Goal: Task Accomplishment & Management: Complete application form

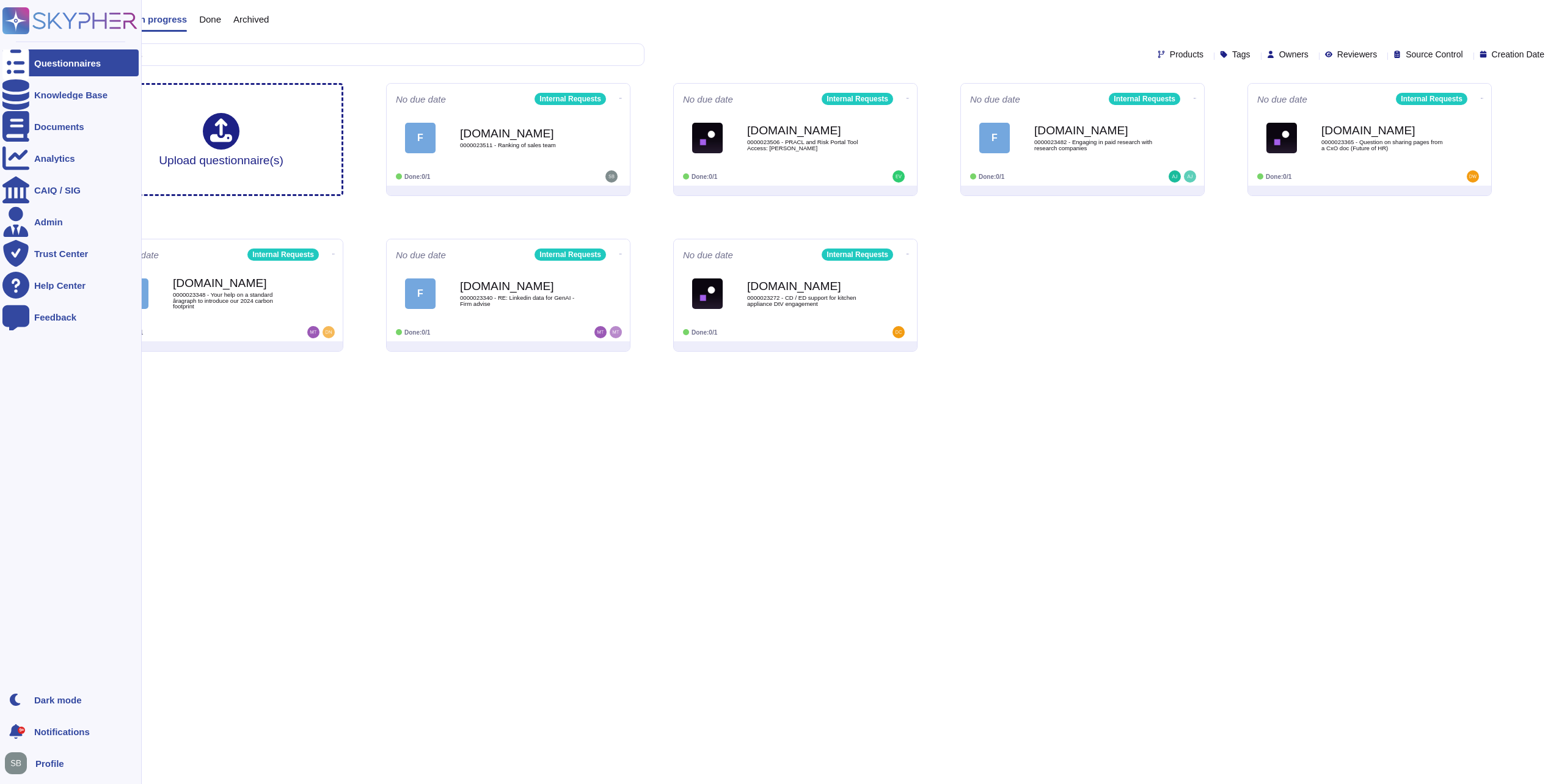
click at [20, 63] on icon at bounding box center [16, 63] width 27 height 36
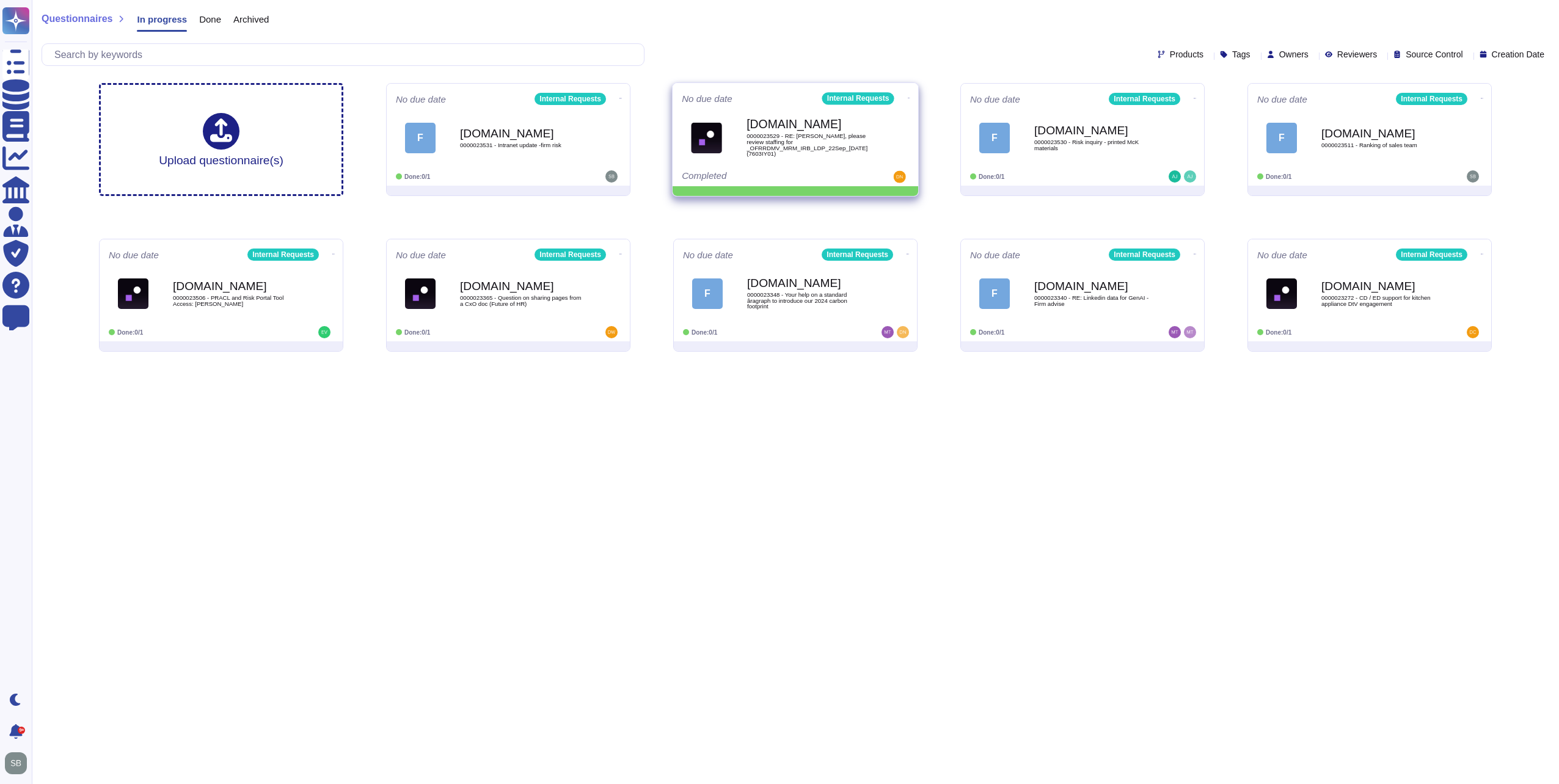
click at [908, 96] on icon at bounding box center [909, 98] width 3 height 3
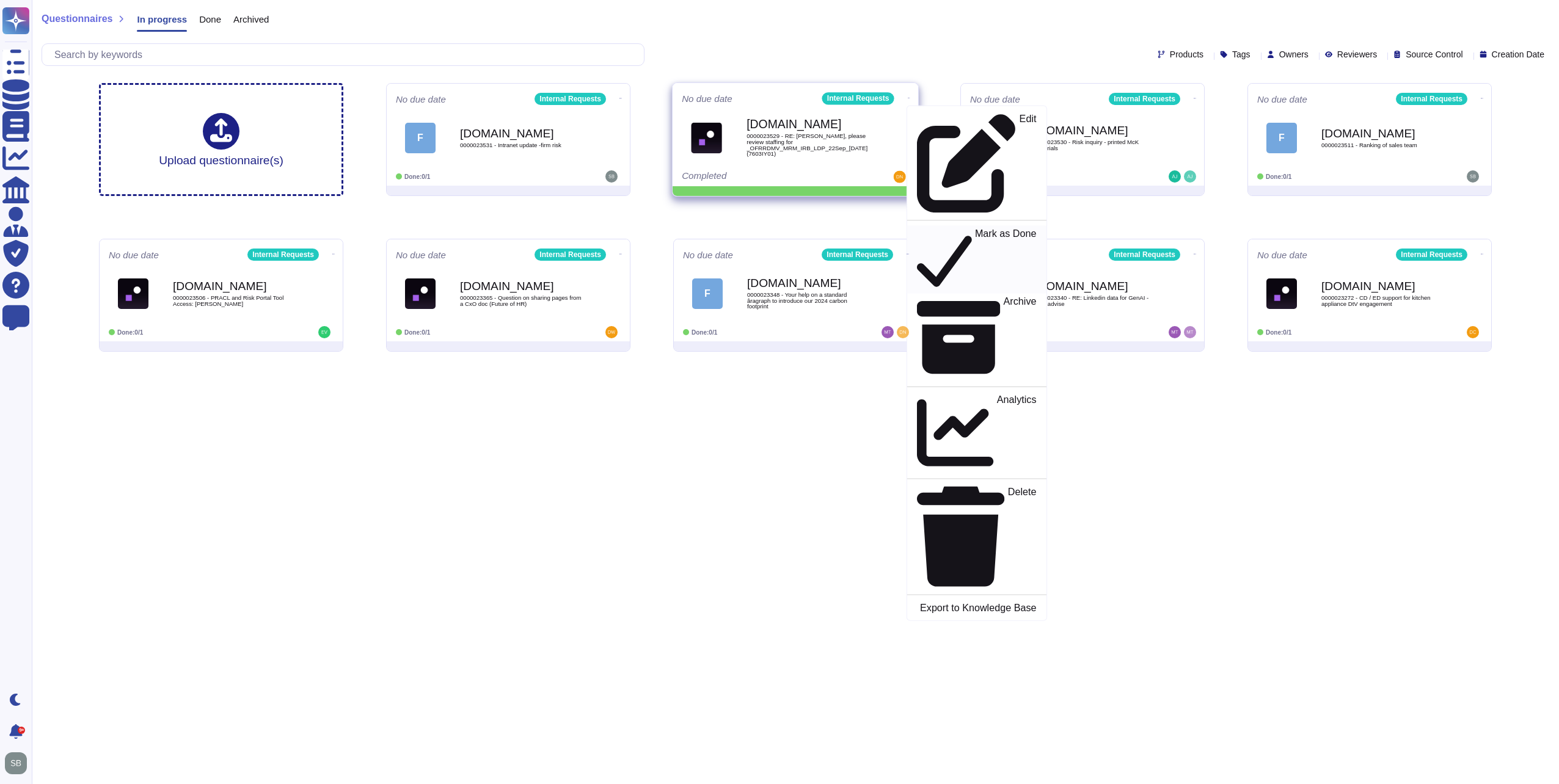
click at [920, 228] on div "Mark as Done" at bounding box center [976, 259] width 119 height 63
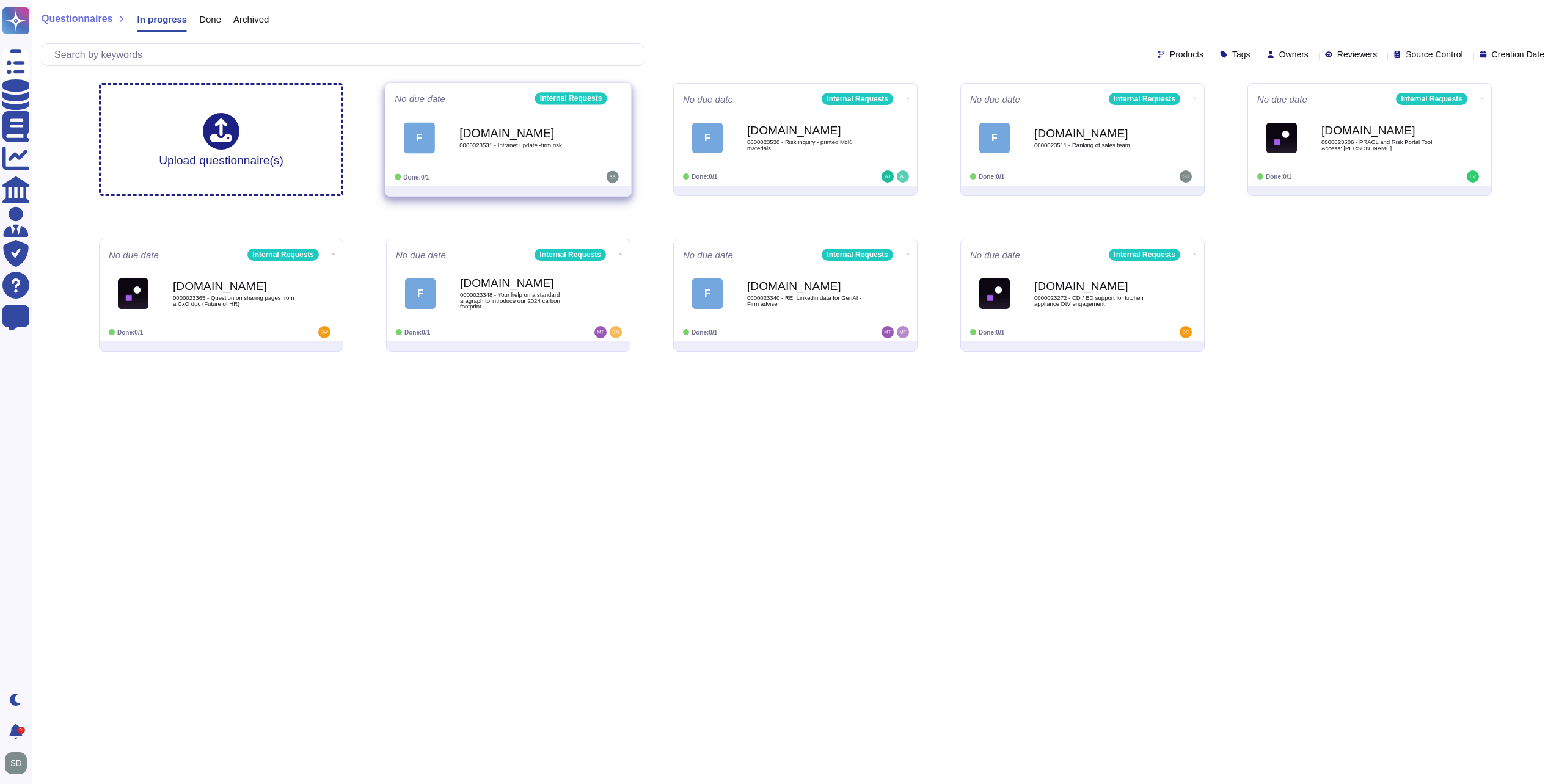
click at [550, 161] on div "[DOMAIN_NAME] 0000023531 - Intranet update -firm risk" at bounding box center [521, 138] width 124 height 50
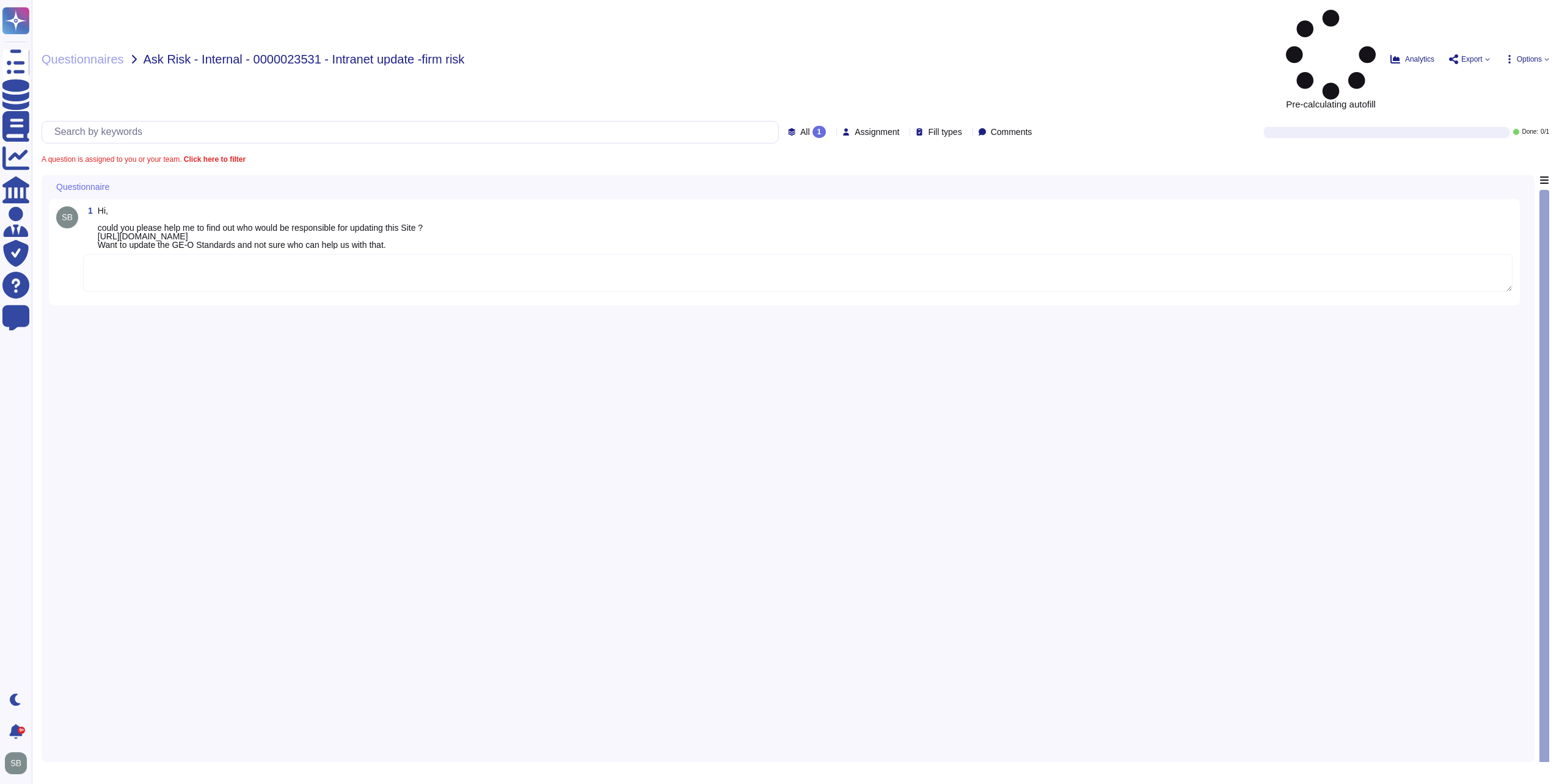
click at [224, 254] on textarea at bounding box center [798, 273] width 1430 height 38
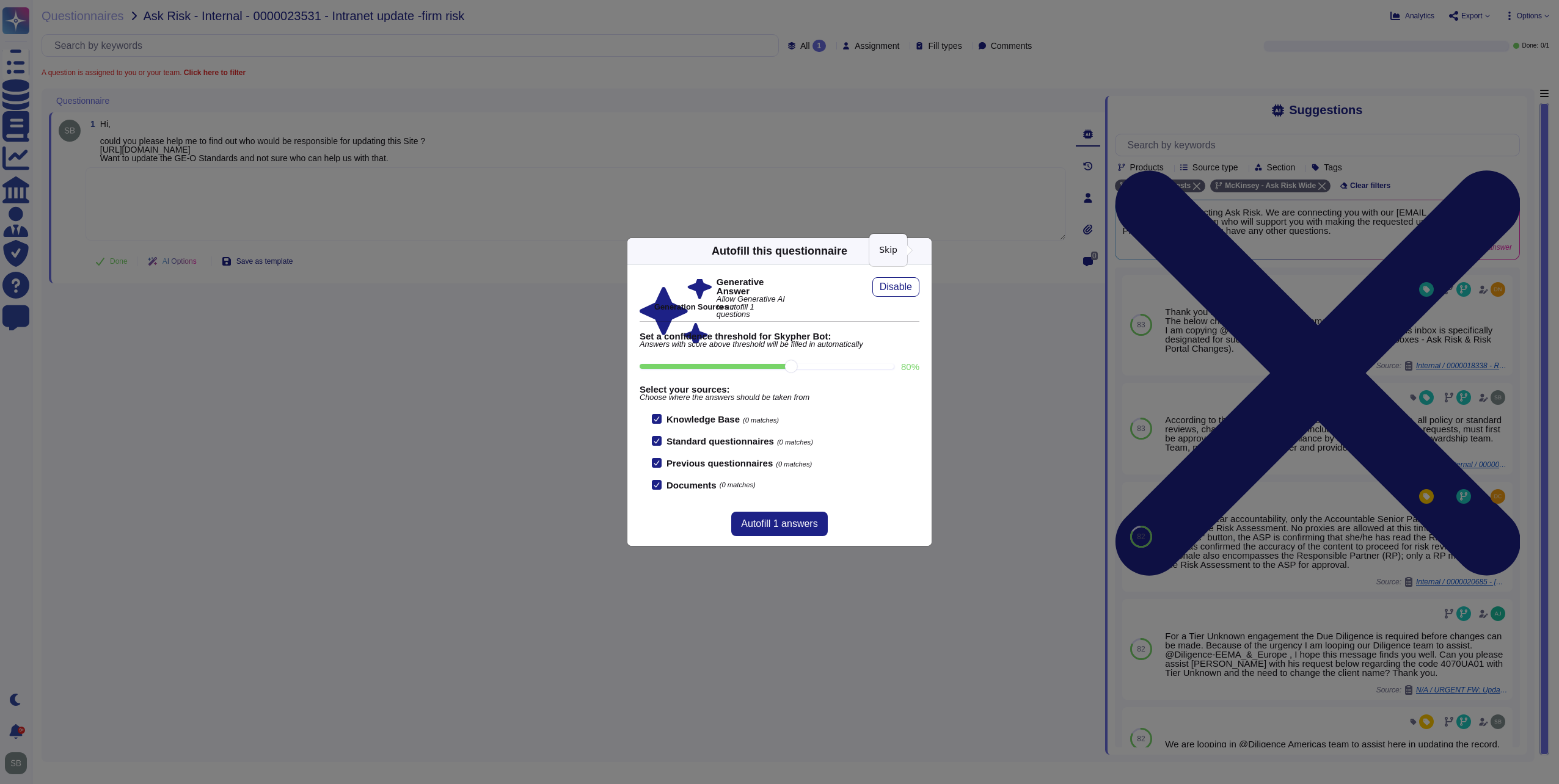
click at [925, 251] on icon at bounding box center [925, 251] width 0 height 0
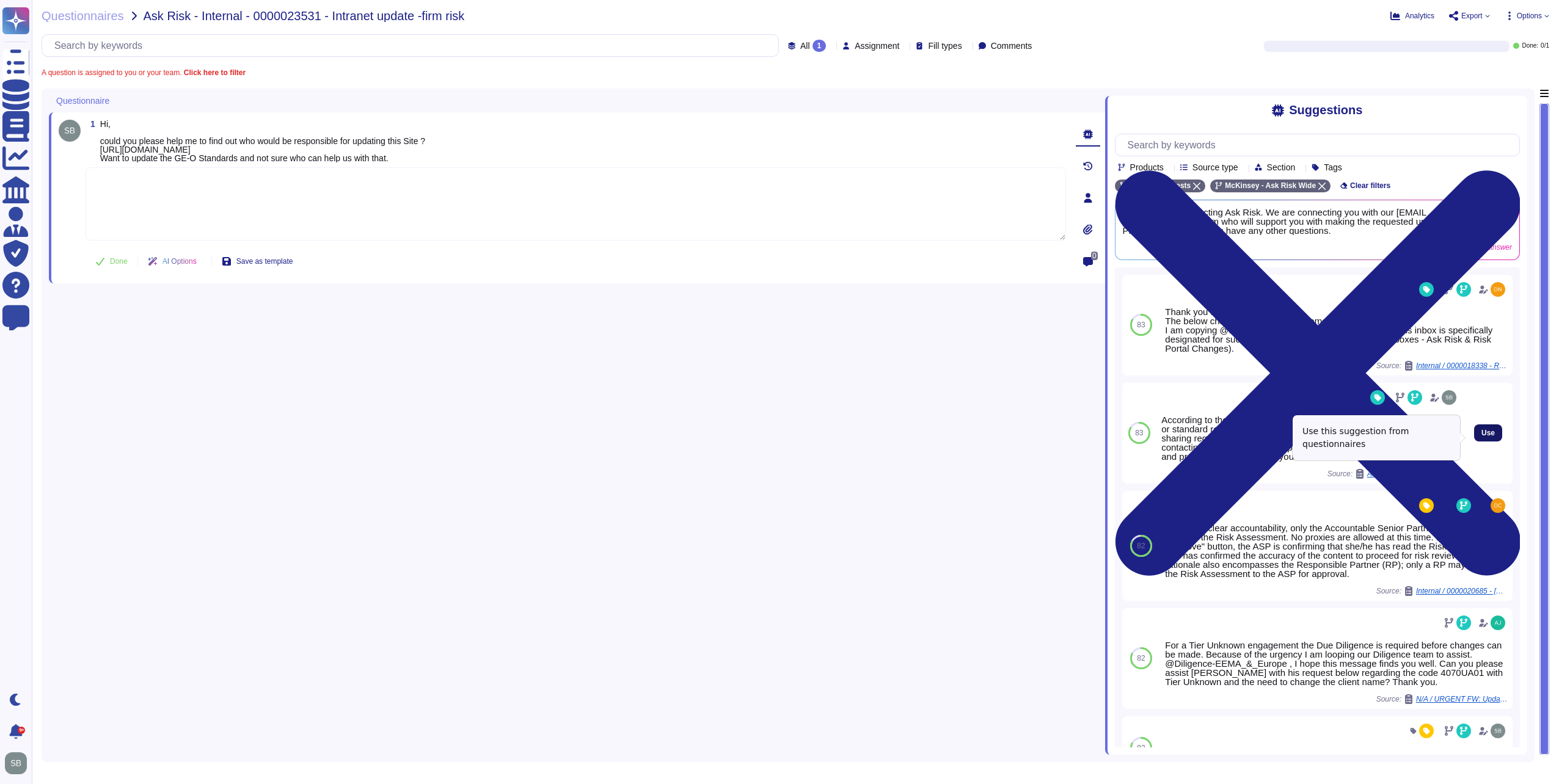
click at [1487, 438] on button "Use" at bounding box center [1488, 433] width 28 height 17
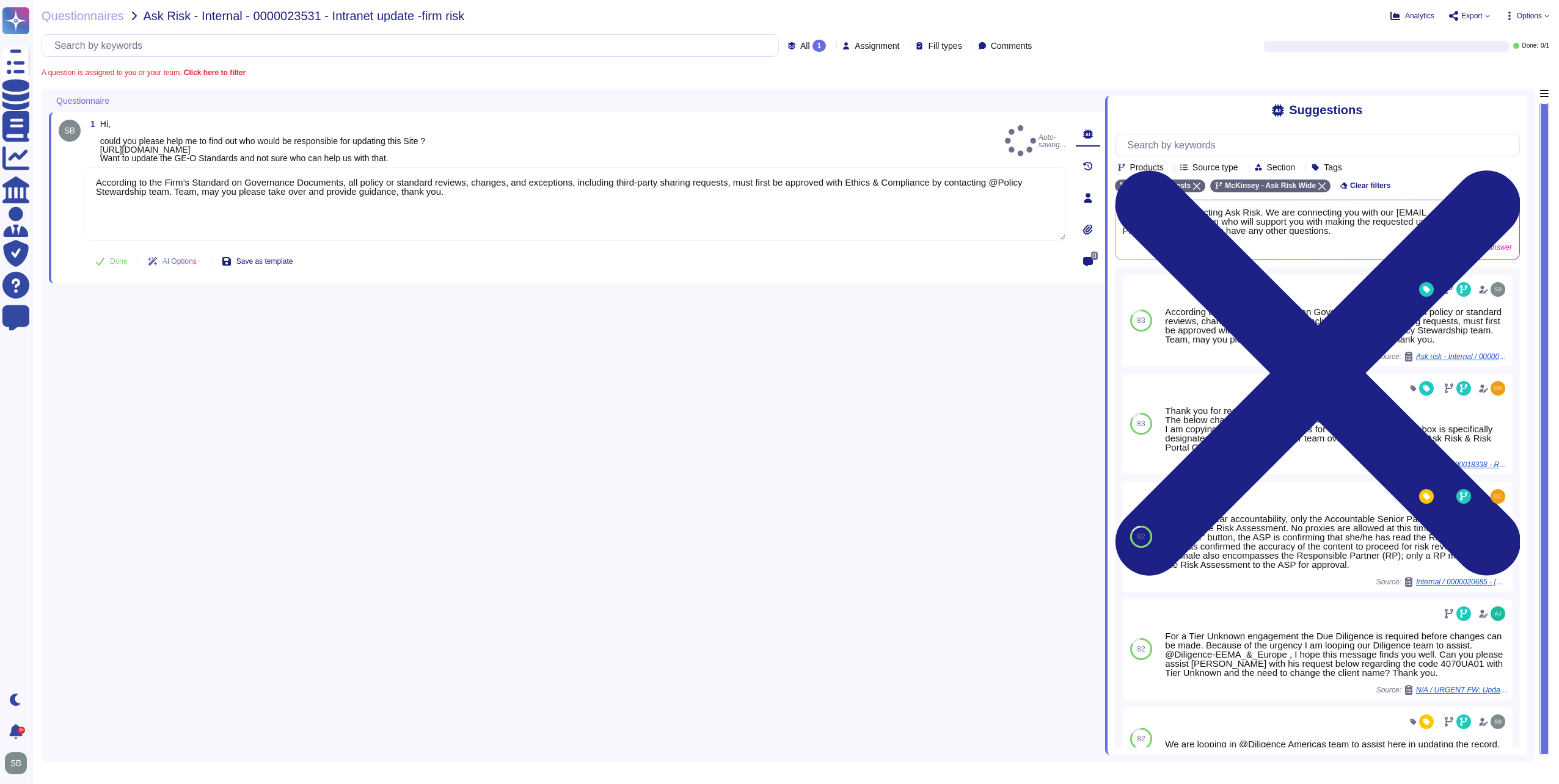
type textarea "According to the Firm’s Standard on Governance Documents, all policy or standar…"
click at [1401, 468] on span "Internal / 0000018338 - Risk Portal Update Request" at bounding box center [1413, 464] width 91 height 7
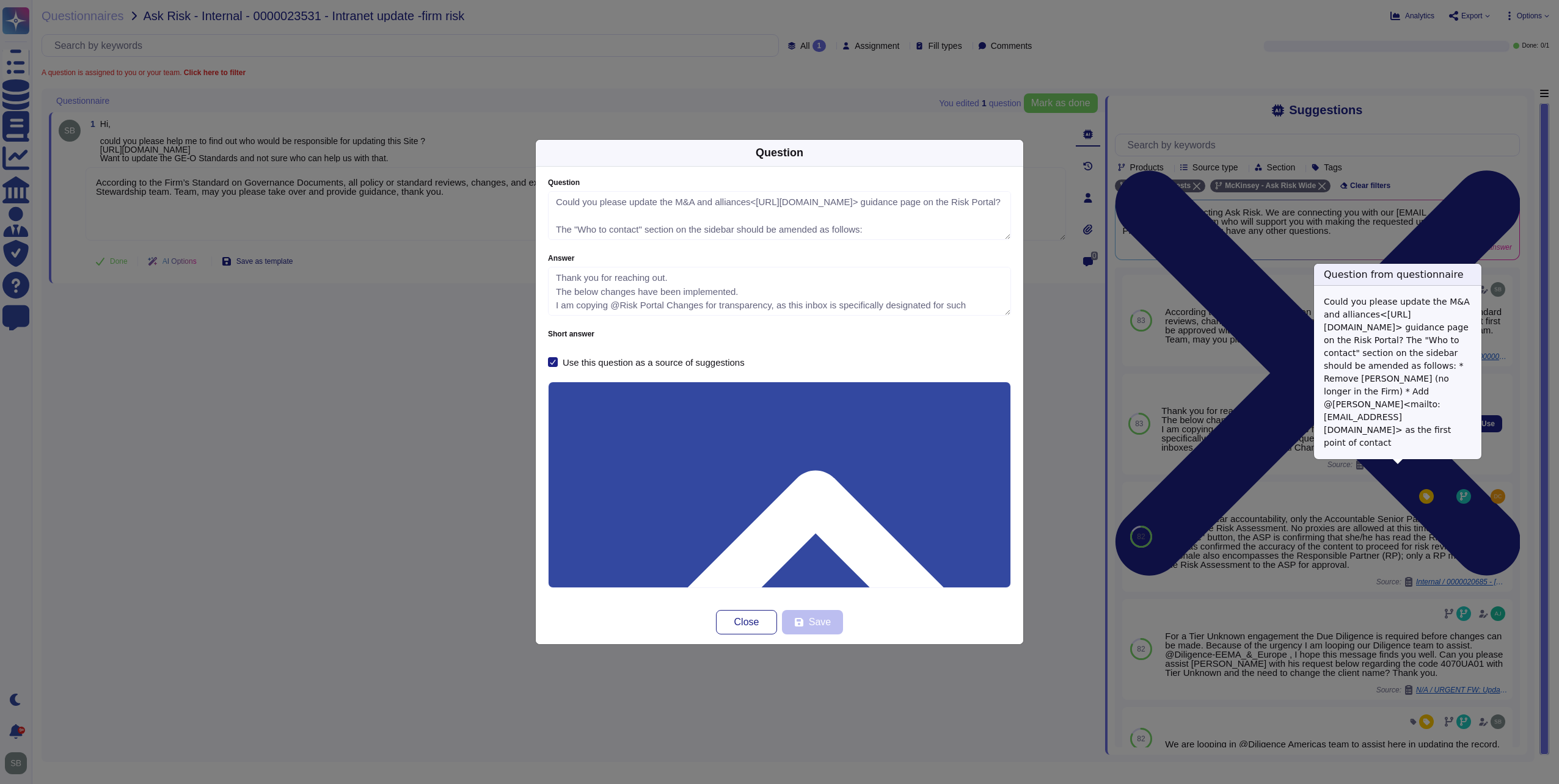
type textarea "Could you please update the M&A and alliances<[URL][DOMAIN_NAME]> guidance page…"
type textarea "Thank you for reaching out. The below changes have been implemented. I am copyi…"
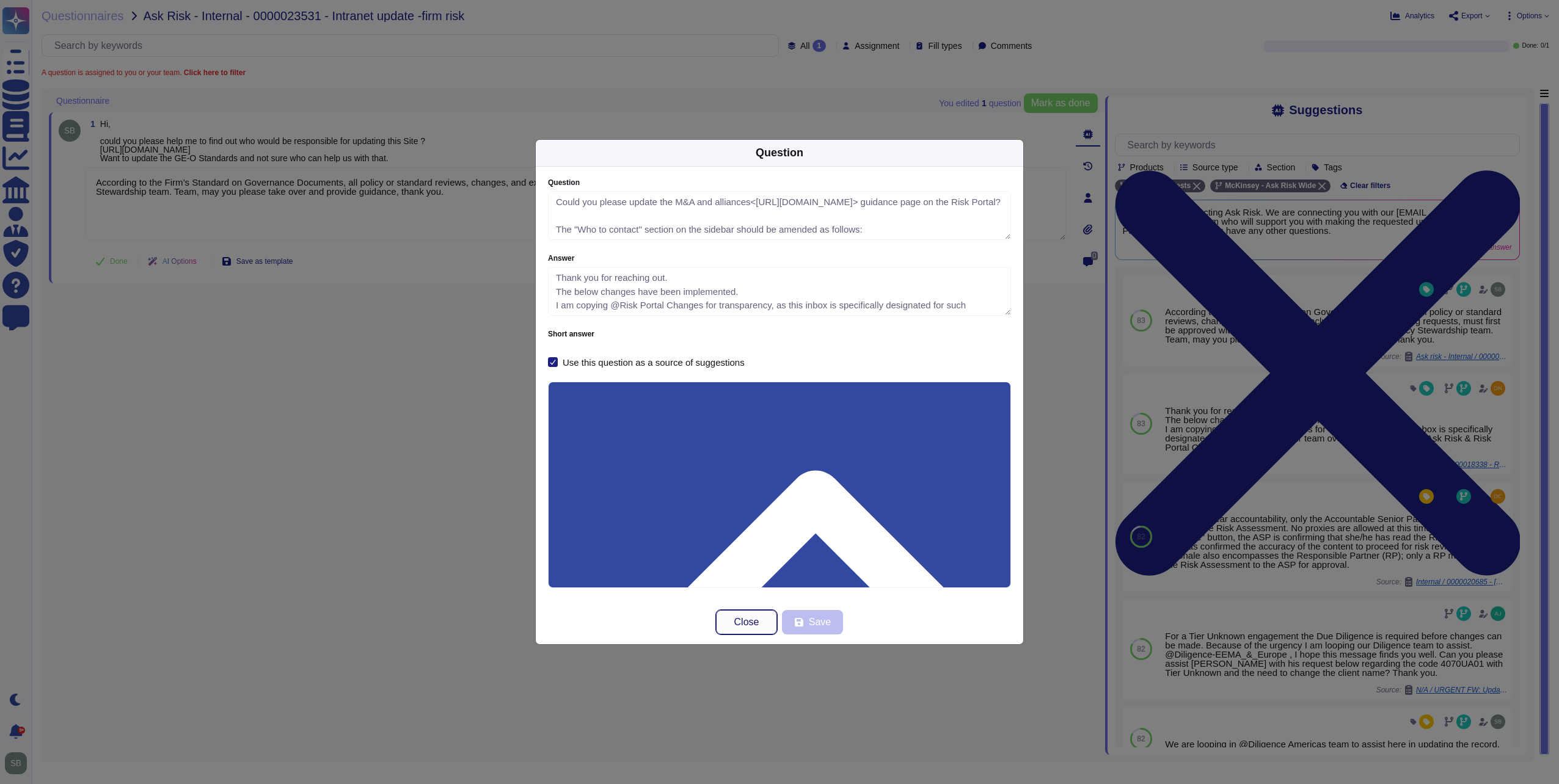
click at [747, 622] on span "Close" at bounding box center [746, 622] width 25 height 10
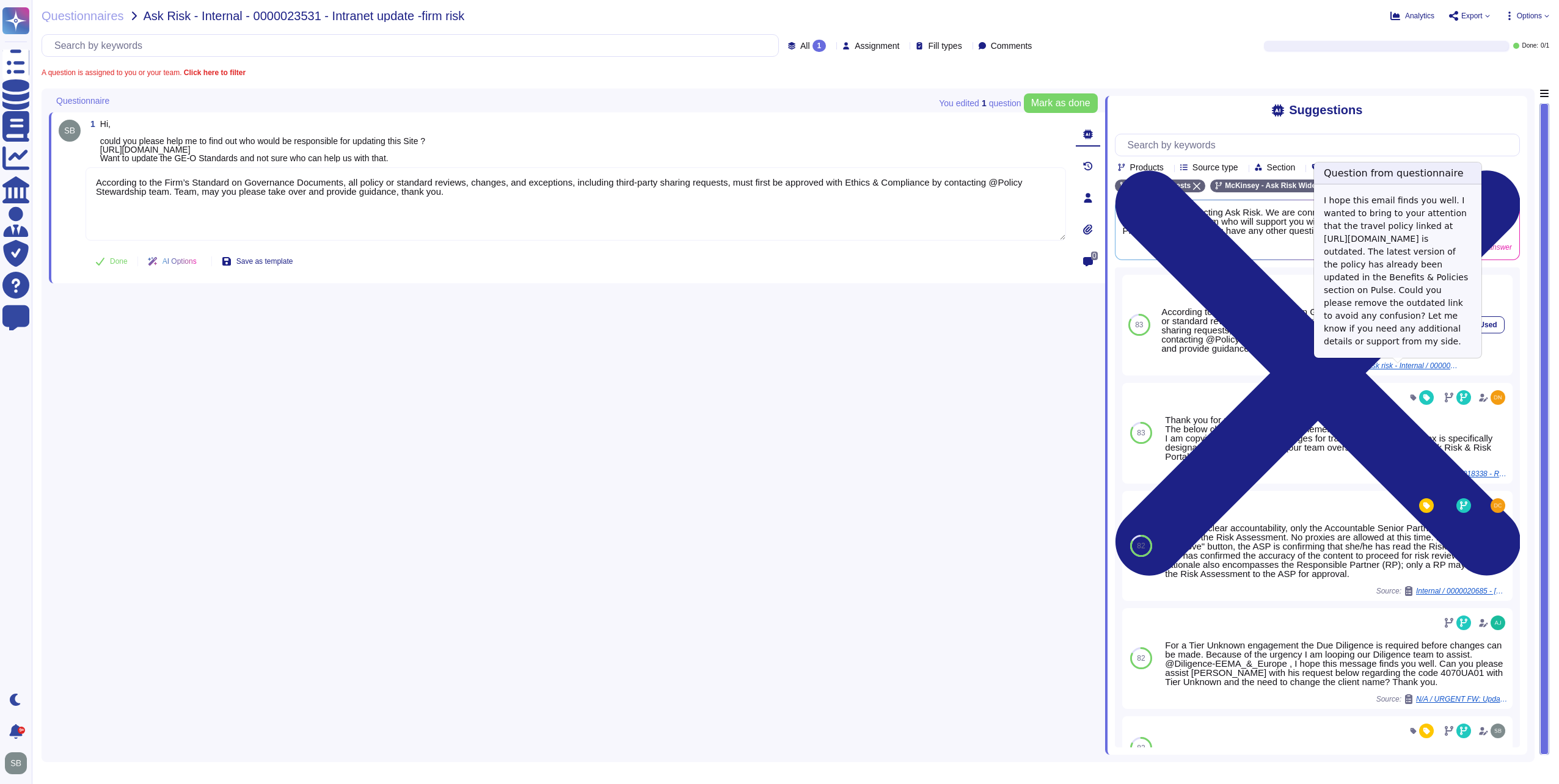
click at [1412, 369] on span "Ask risk - Internal / 0000020056 - Request to Remove Outdated Travel Policy Link" at bounding box center [1413, 365] width 91 height 7
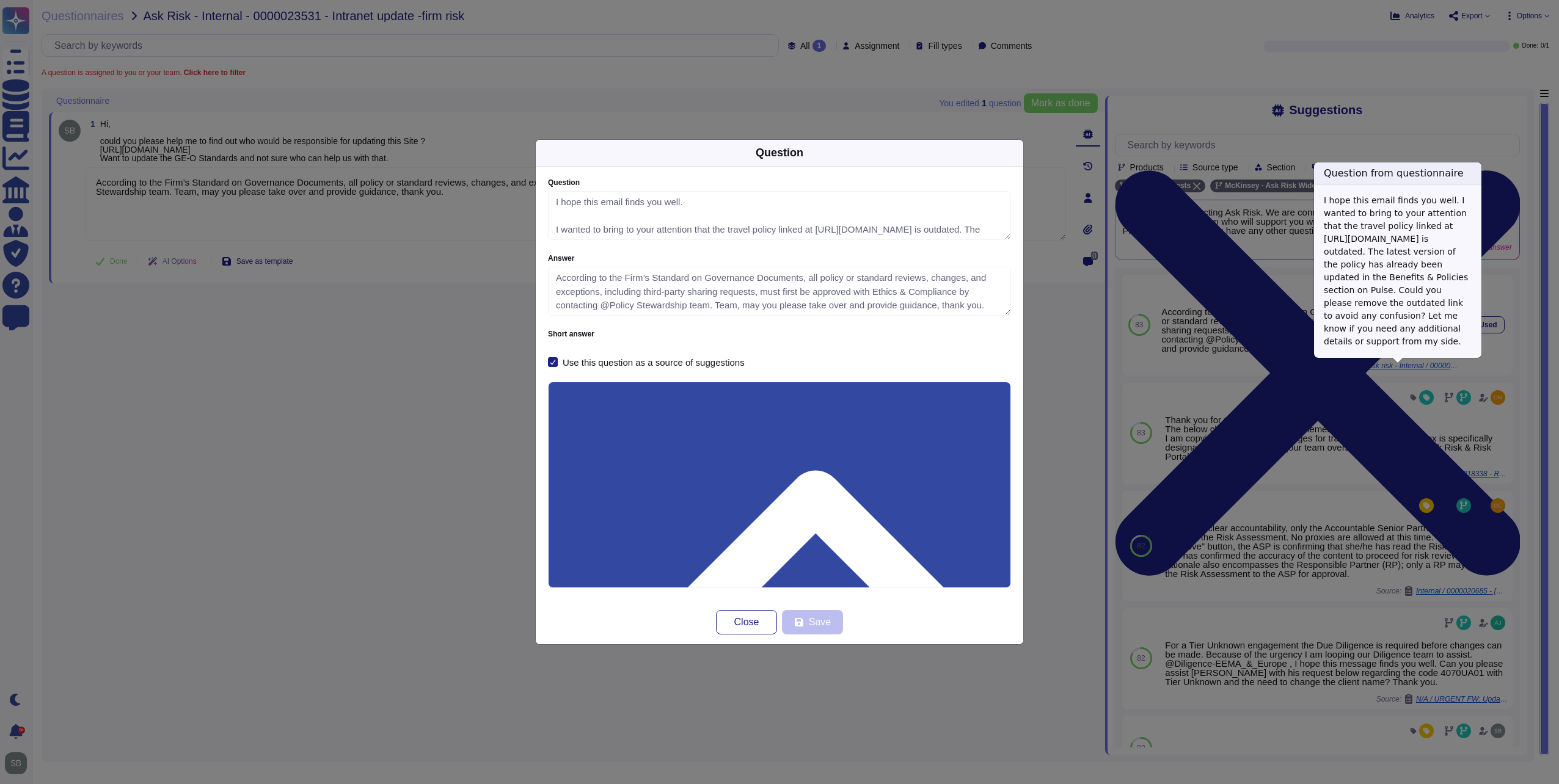
type textarea "I hope this email finds you well. I wanted to bring to your attention that the …"
type textarea "According to the Firm’s Standard on Governance Documents, all policy or standar…"
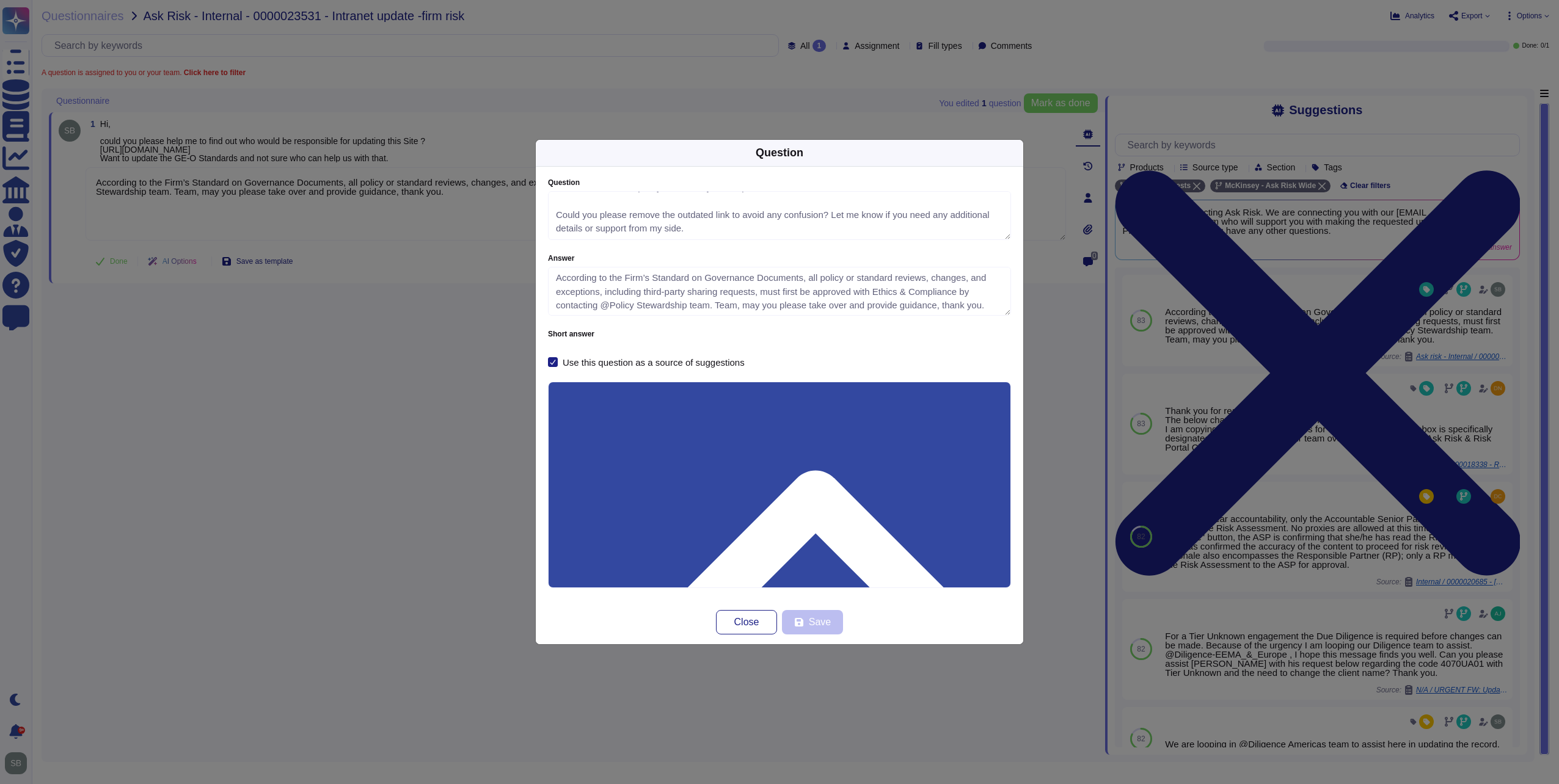
scroll to position [84, 0]
click at [749, 622] on span "Close" at bounding box center [746, 622] width 25 height 10
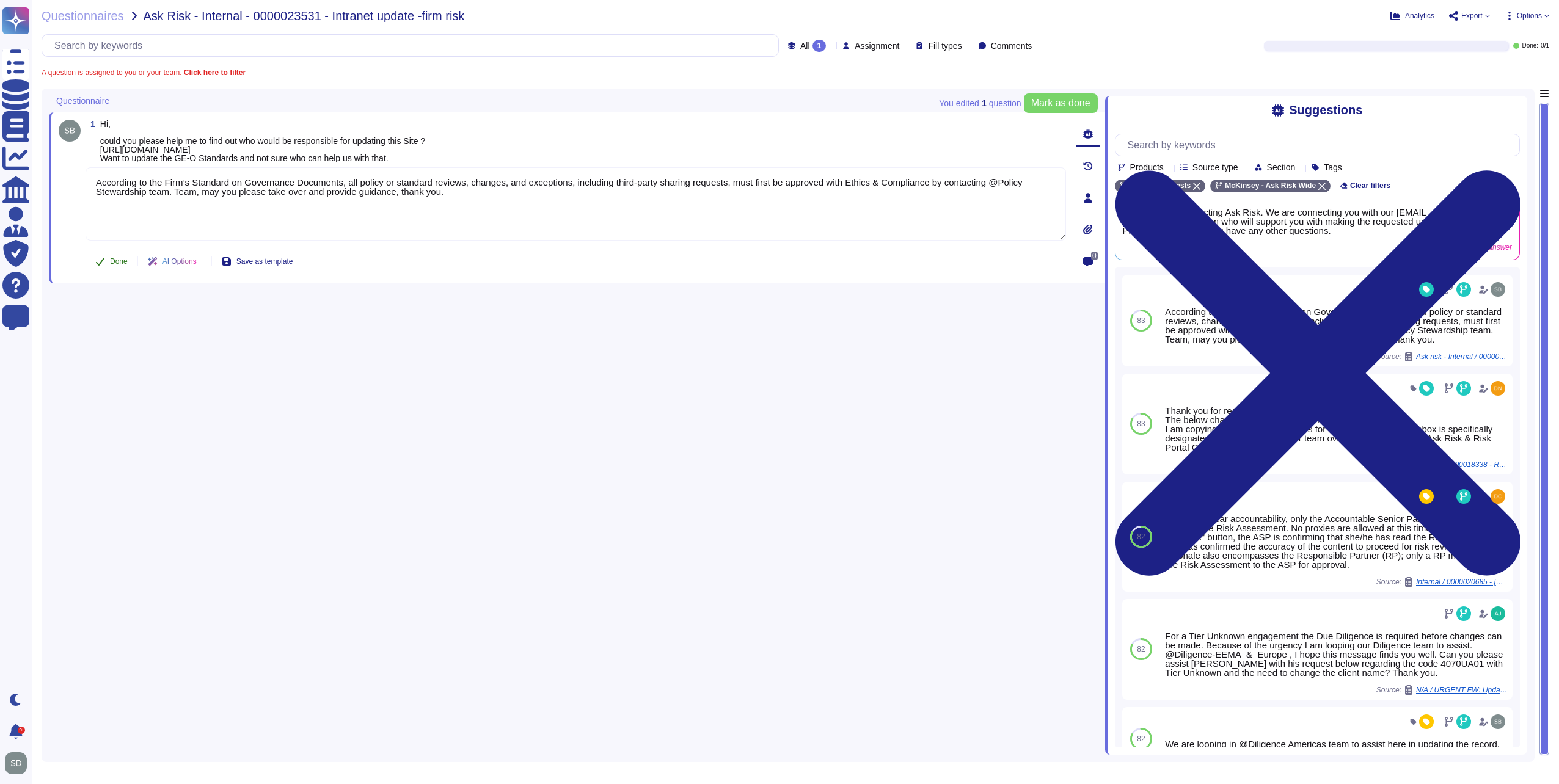
click at [120, 262] on span "Done" at bounding box center [119, 261] width 18 height 7
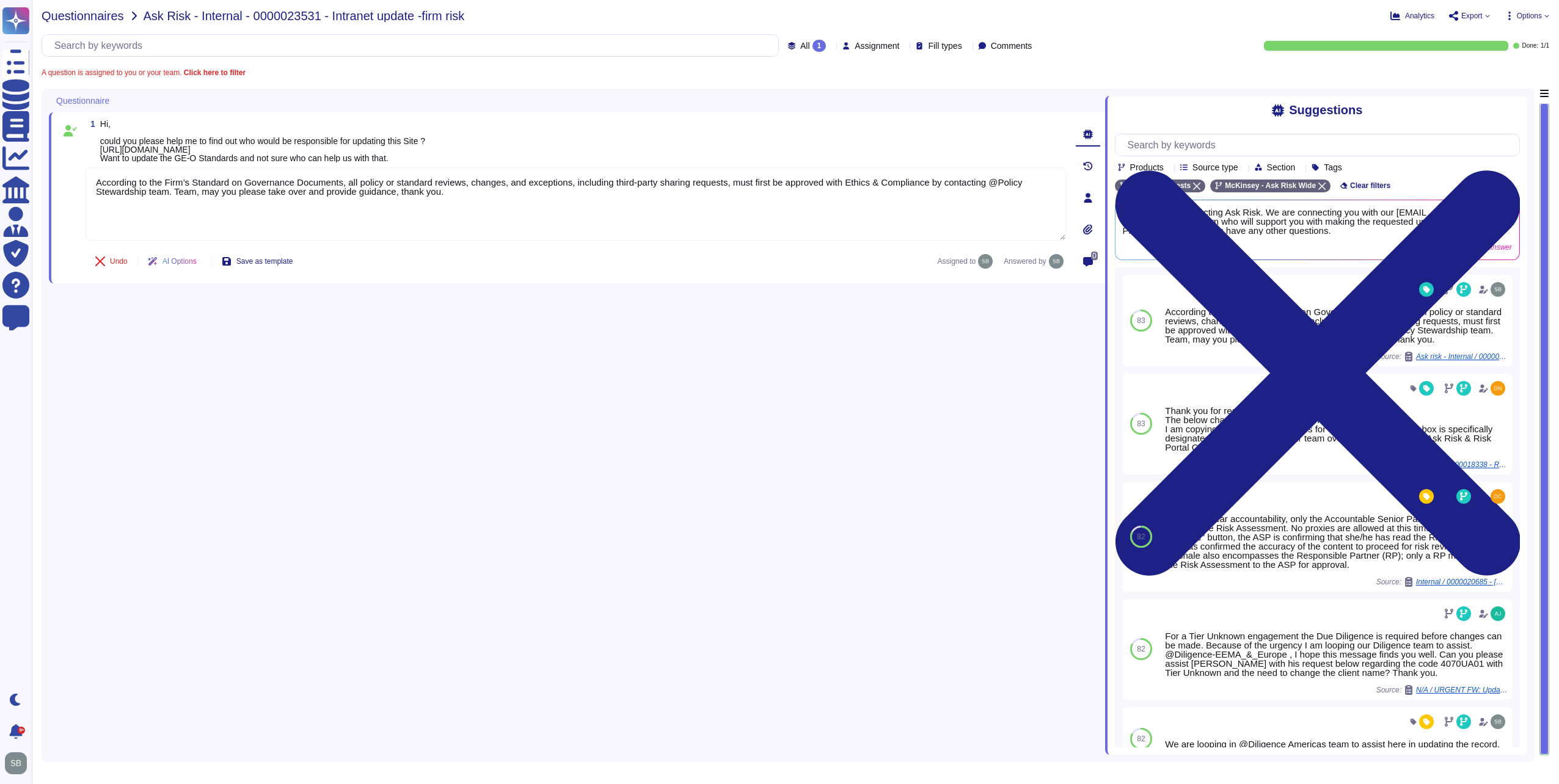
click at [75, 15] on span "Questionnaires" at bounding box center [83, 15] width 82 height 12
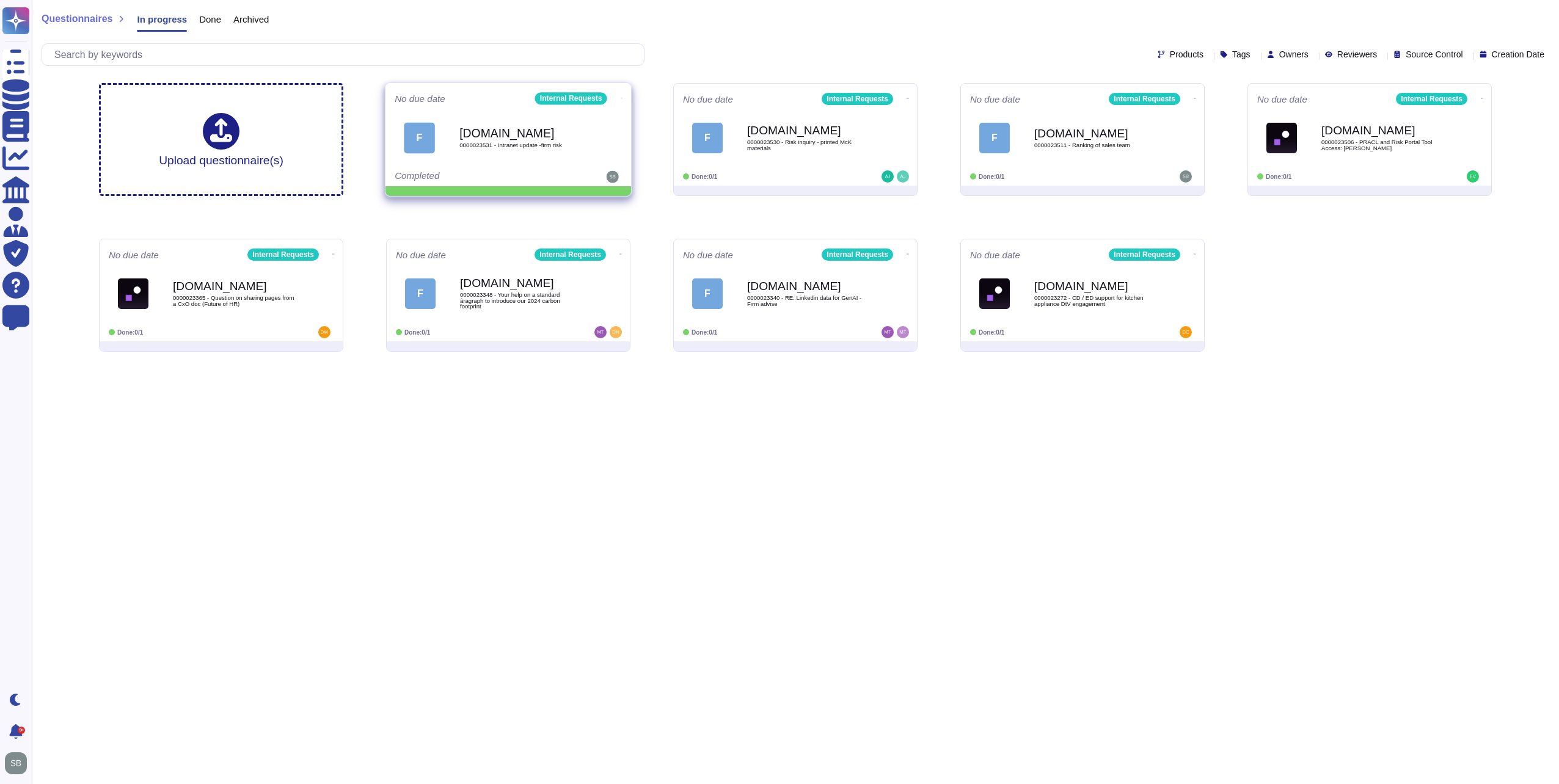
click at [621, 98] on icon at bounding box center [622, 98] width 3 height 1
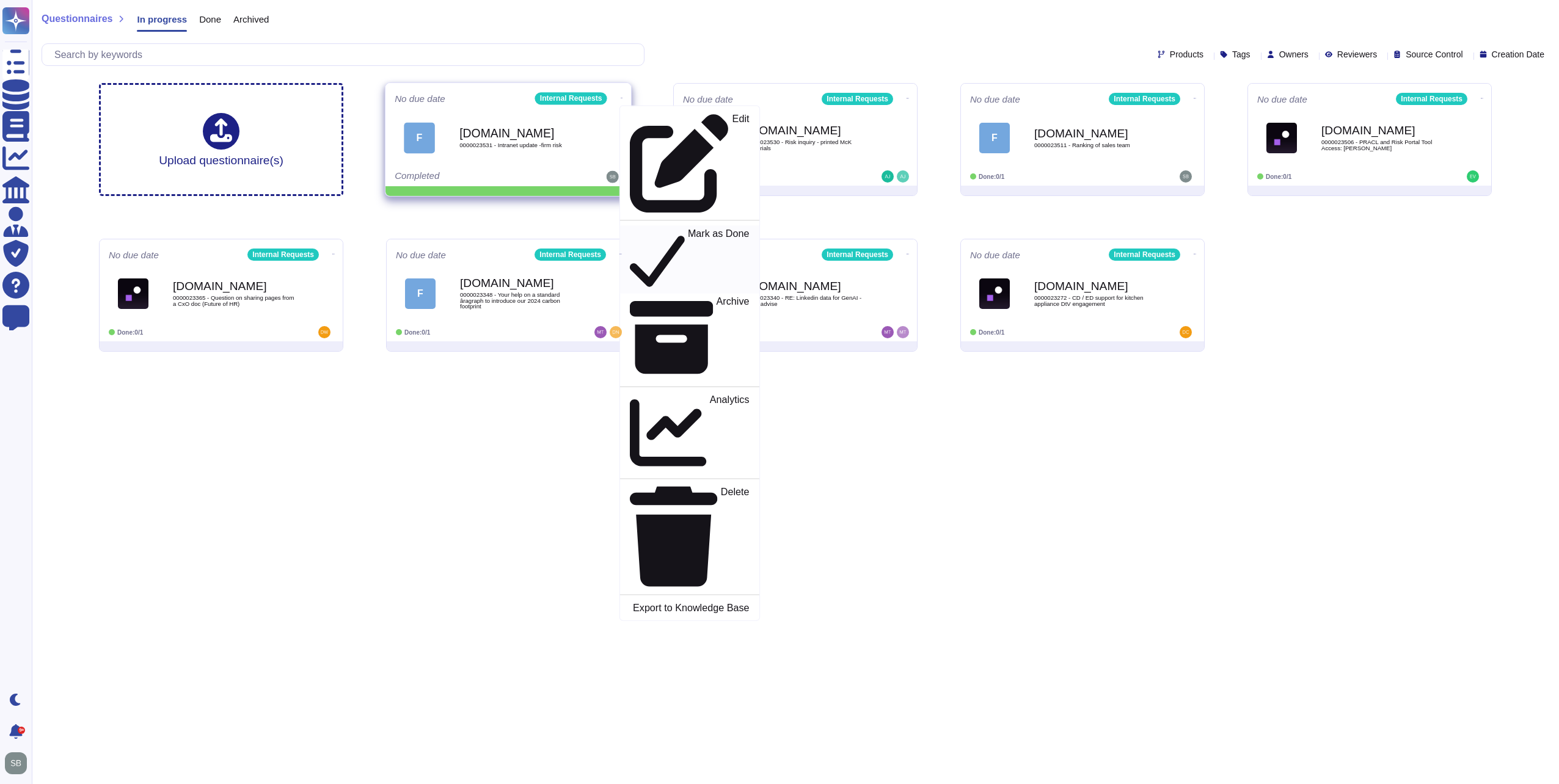
click at [688, 228] on p "Mark as Done" at bounding box center [719, 259] width 62 height 62
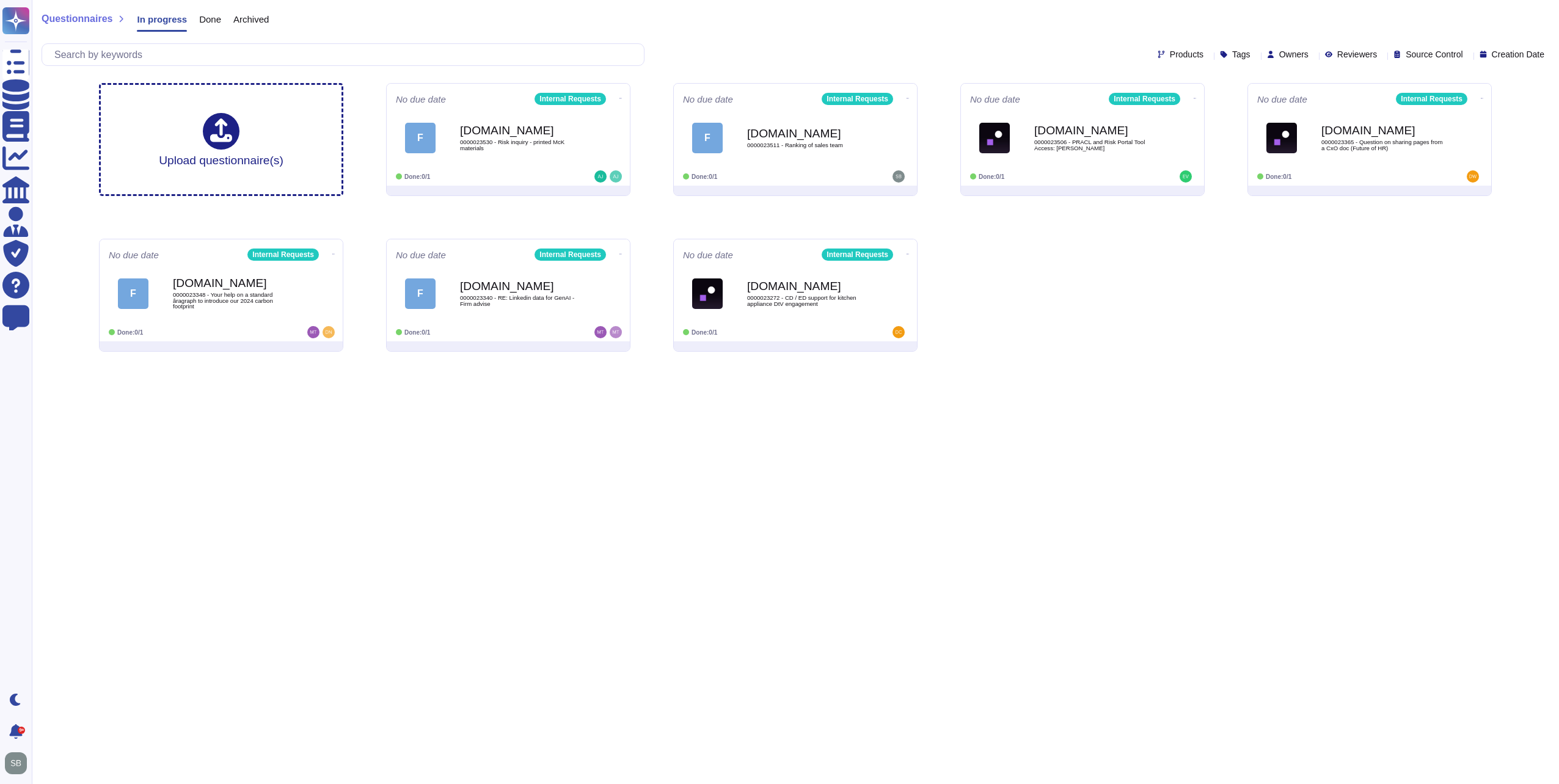
click at [205, 15] on span "Done" at bounding box center [210, 19] width 22 height 9
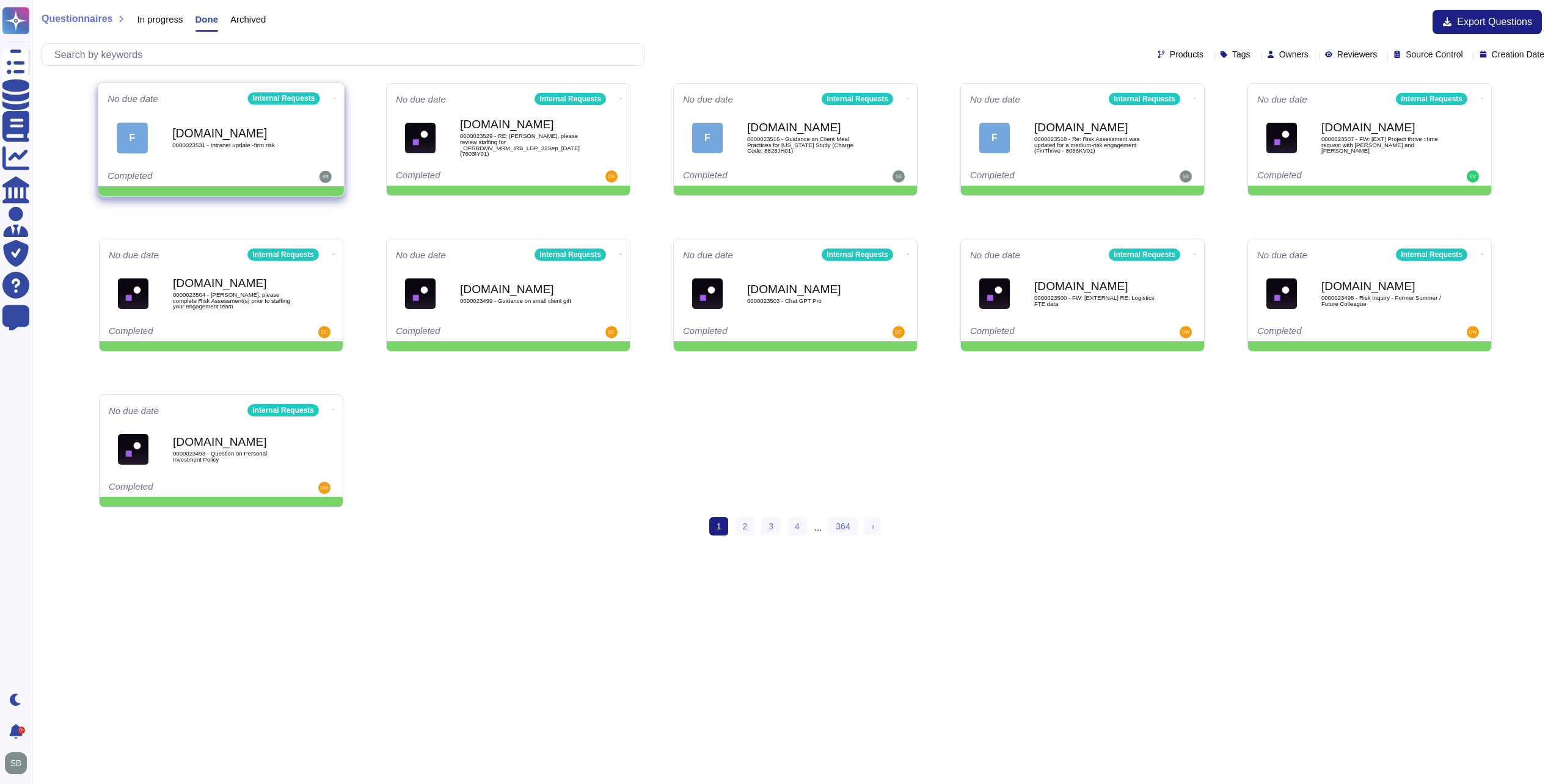
click at [286, 157] on div "[DOMAIN_NAME] 0000023531 - Intranet update -firm risk" at bounding box center [234, 138] width 124 height 50
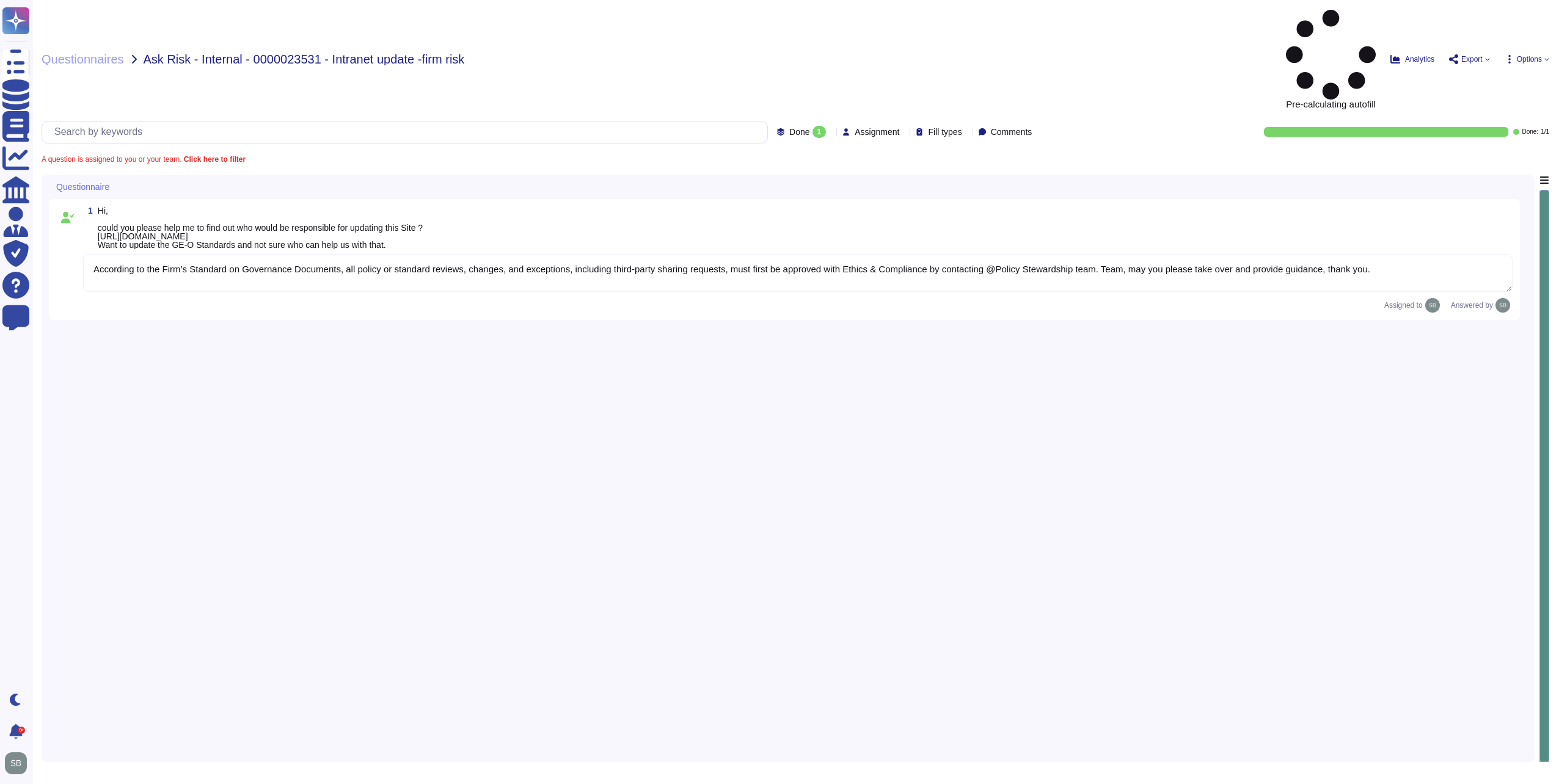
type textarea "According to the Firm’s Standard on Governance Documents, all policy or standar…"
